Goal: Navigation & Orientation: Find specific page/section

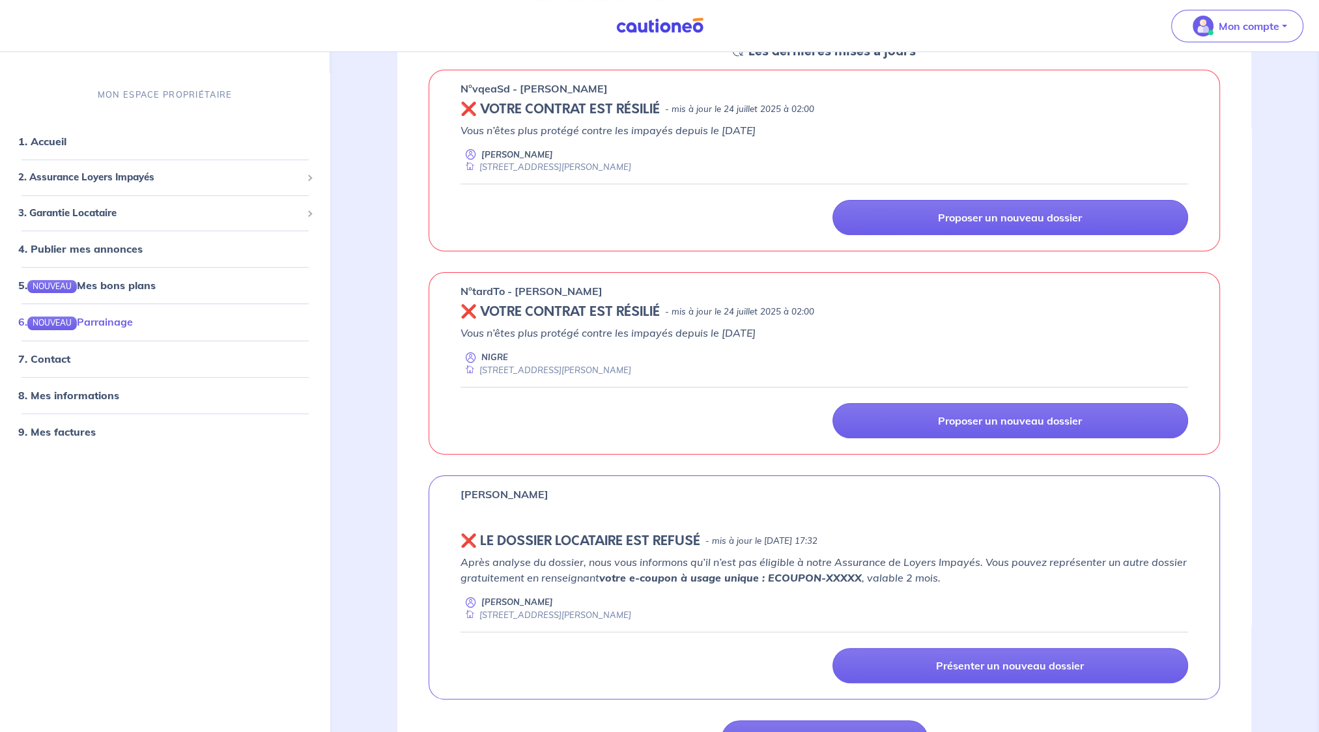
scroll to position [130, 0]
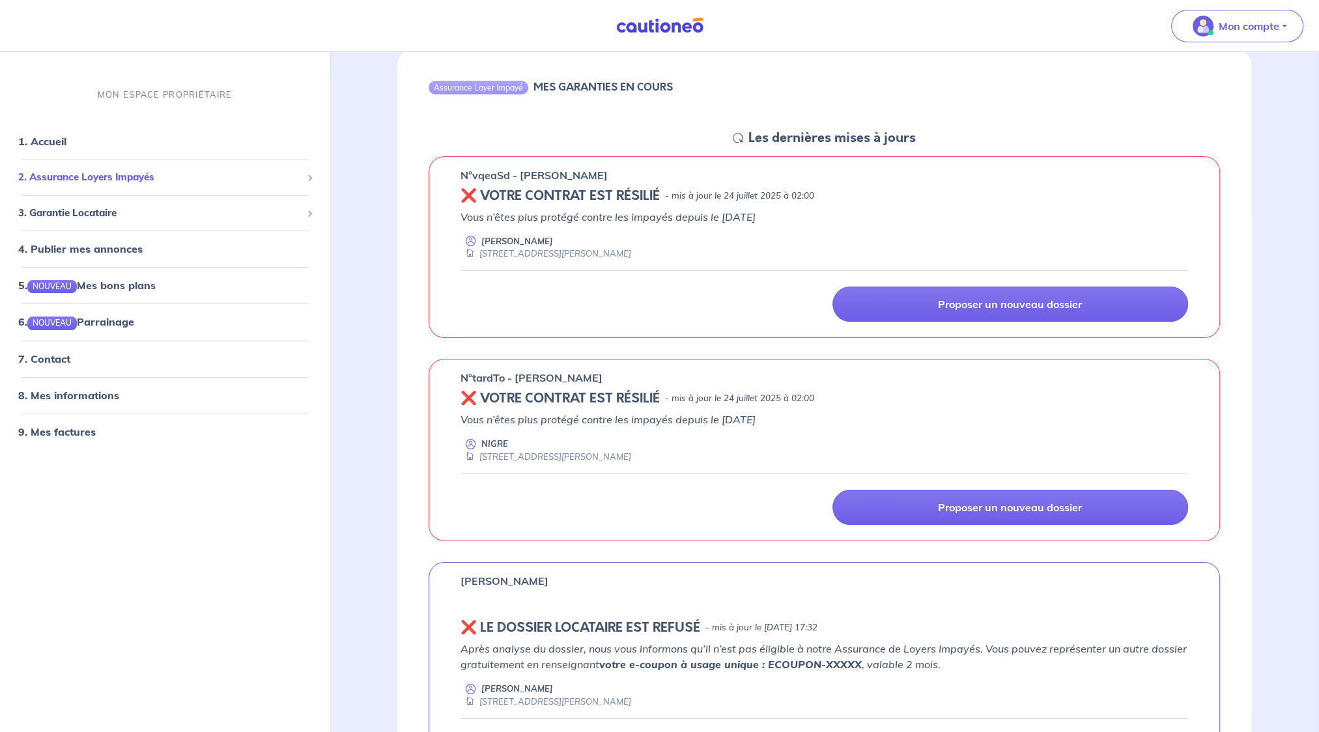
click at [114, 182] on span "2. Assurance Loyers Impayés" at bounding box center [159, 178] width 283 height 15
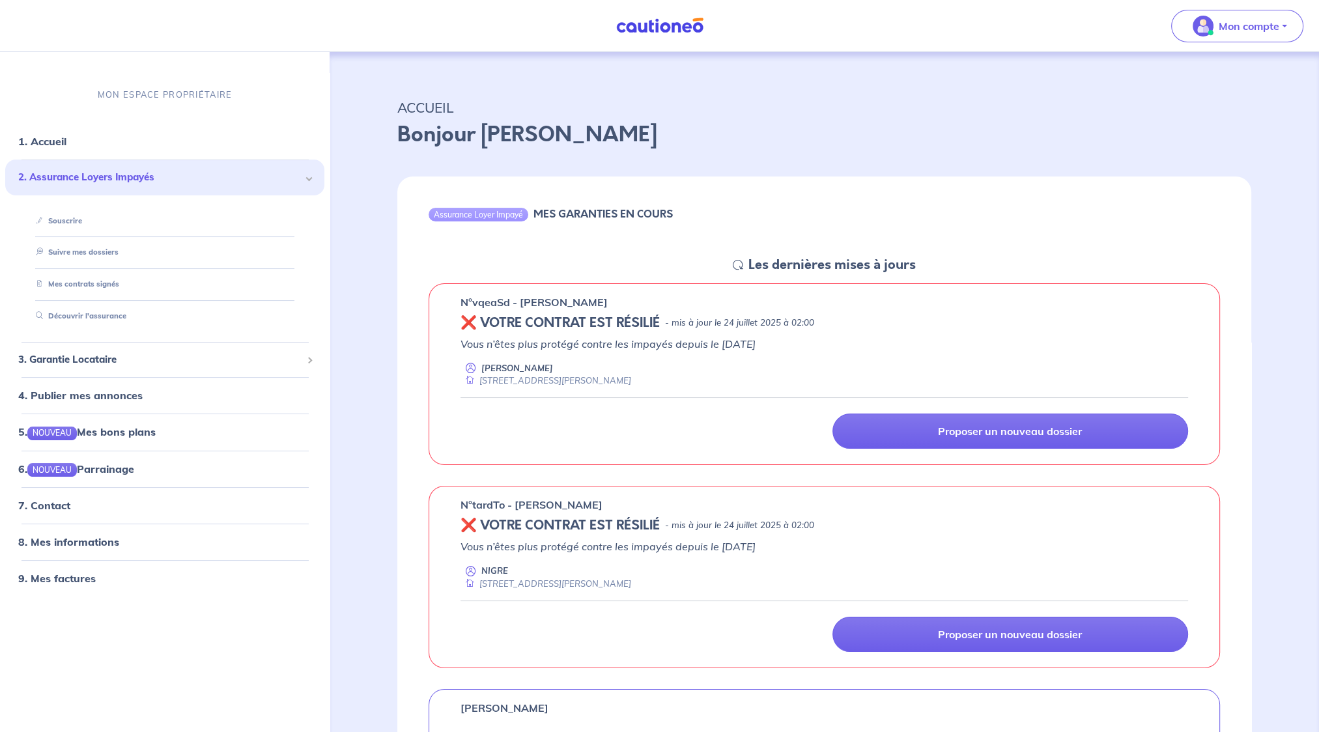
scroll to position [0, 0]
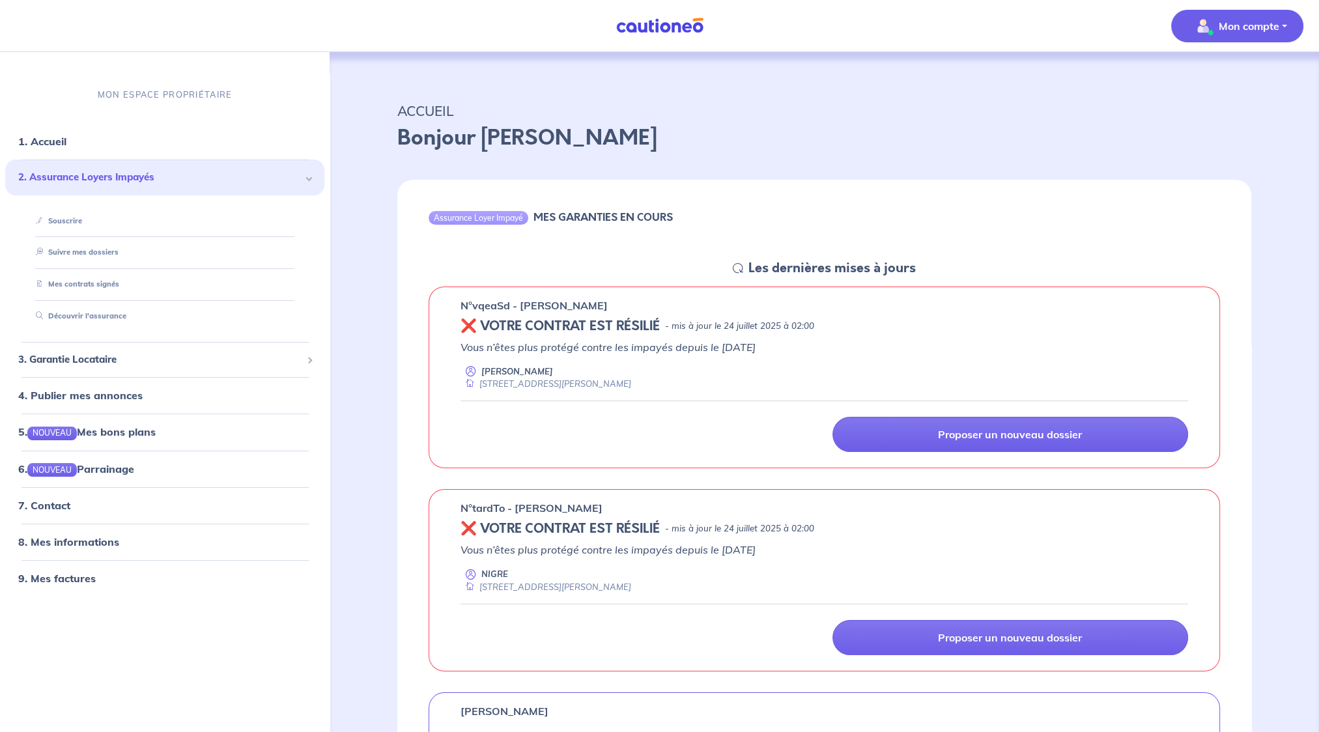
click at [1245, 29] on p "Mon compte" at bounding box center [1249, 26] width 61 height 16
click at [53, 147] on link "1. Accueil" at bounding box center [42, 142] width 48 height 13
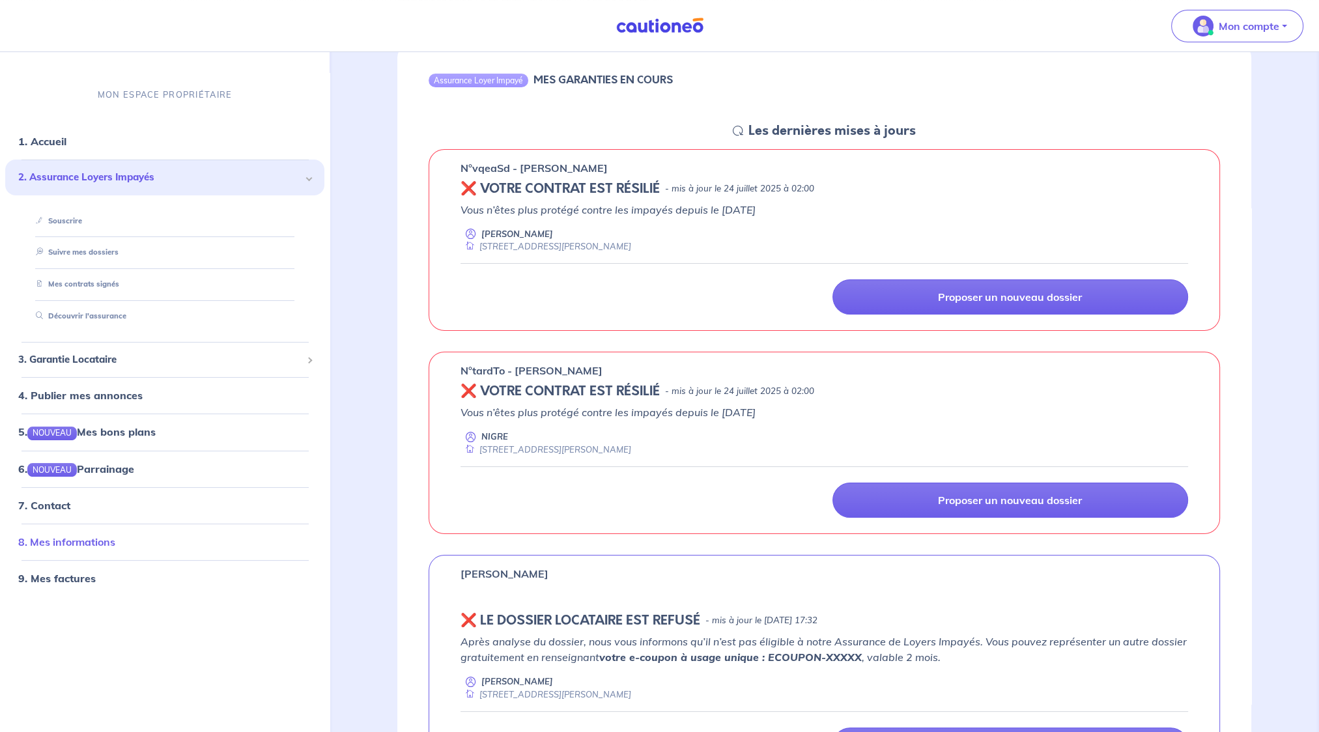
scroll to position [195, 0]
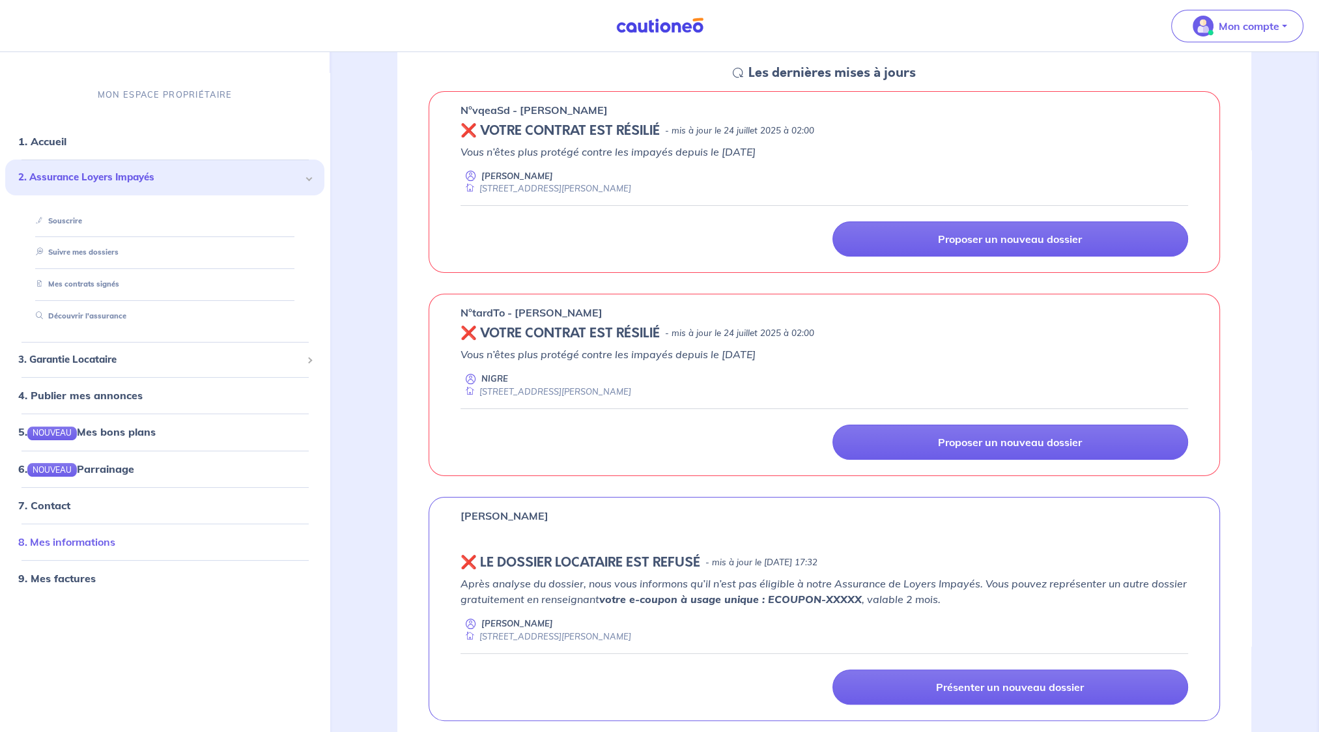
click at [77, 547] on link "8. Mes informations" at bounding box center [66, 542] width 97 height 13
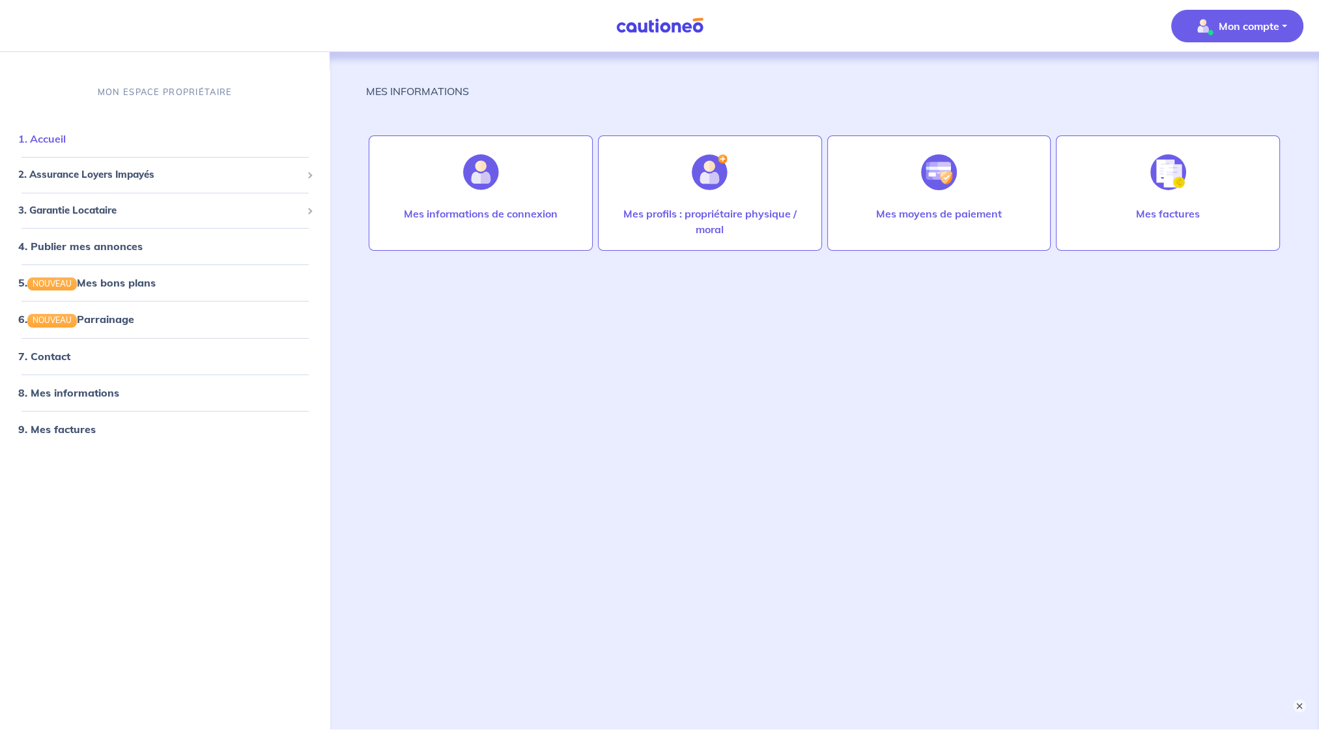
click at [53, 143] on link "1. Accueil" at bounding box center [42, 139] width 48 height 13
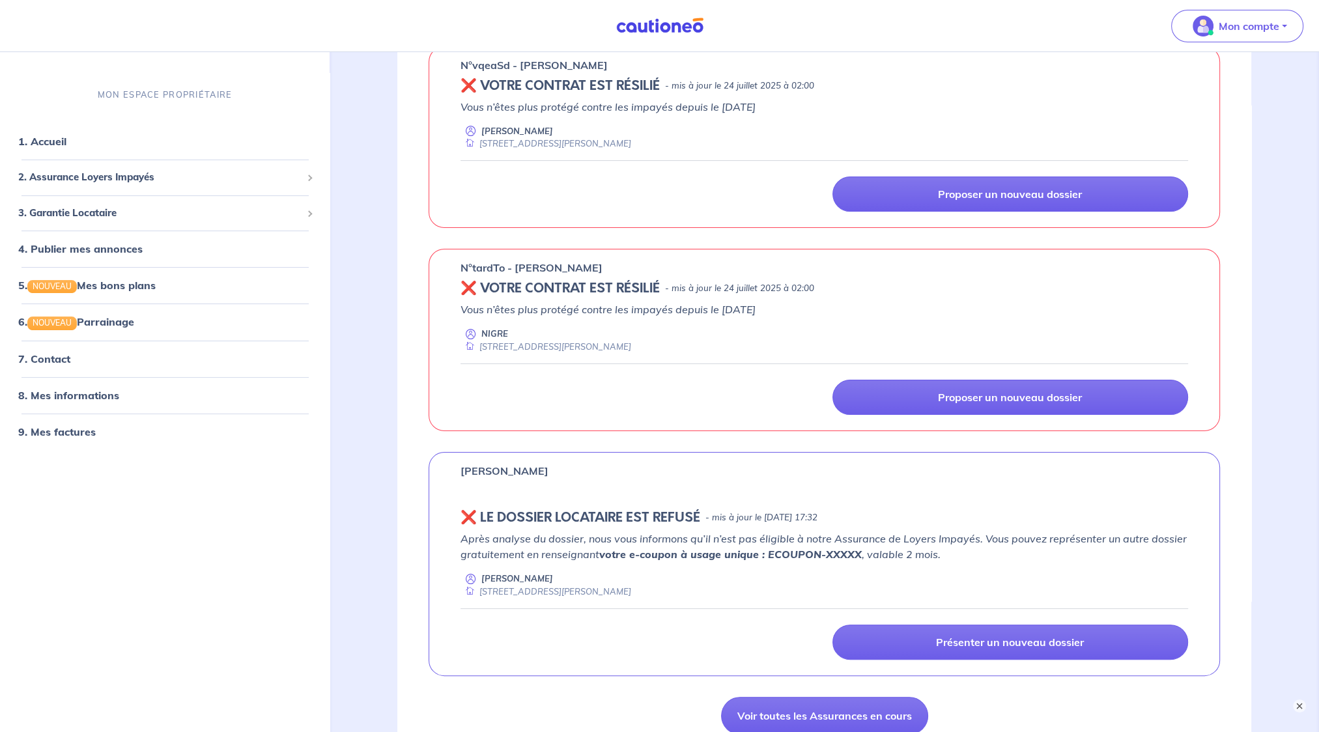
scroll to position [261, 0]
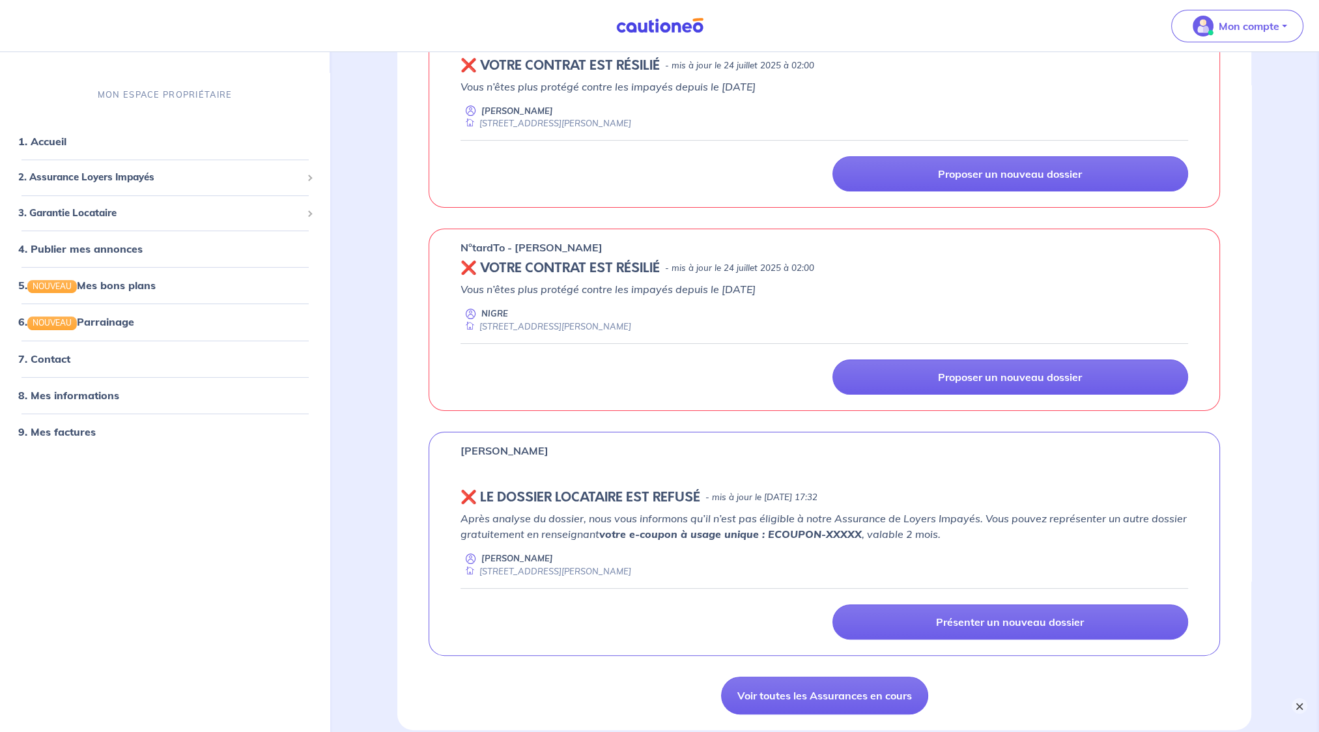
click at [1299, 706] on button "×" at bounding box center [1300, 706] width 16 height 16
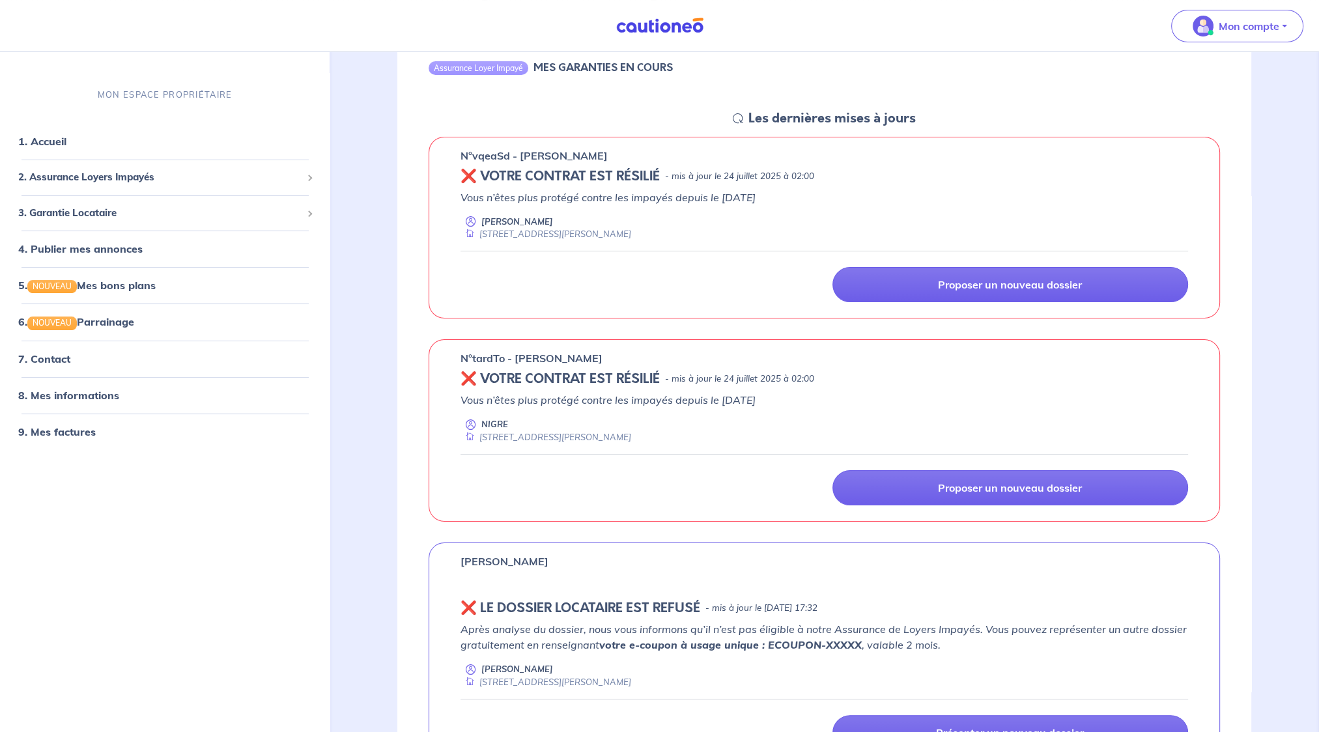
scroll to position [0, 0]
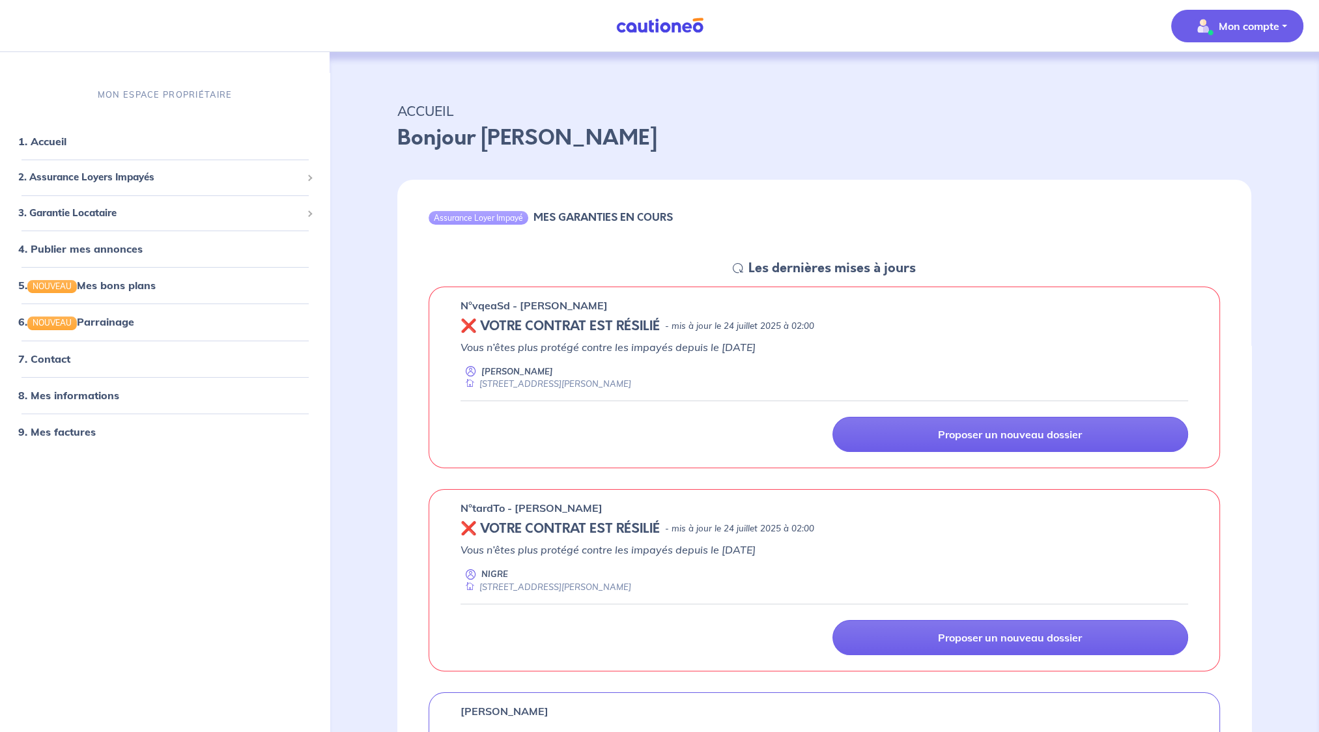
click at [1242, 25] on p "Mon compte" at bounding box center [1249, 26] width 61 height 16
click at [60, 357] on link "7. Contact" at bounding box center [43, 359] width 51 height 13
